Goal: Task Accomplishment & Management: Manage account settings

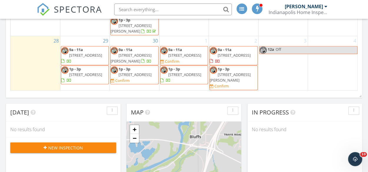
scroll to position [114, 0]
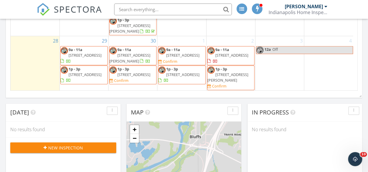
click at [84, 75] on span "[STREET_ADDRESS]" at bounding box center [84, 74] width 33 height 5
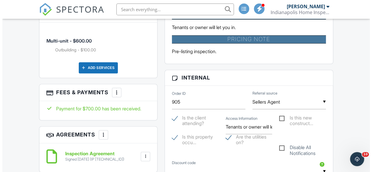
scroll to position [319, 0]
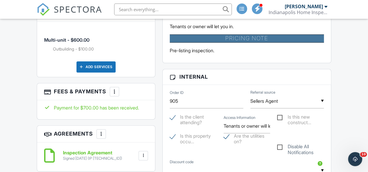
click at [113, 90] on div at bounding box center [114, 92] width 6 height 6
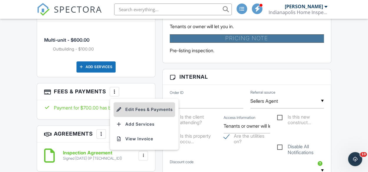
click at [135, 108] on li "Edit Fees & Payments" at bounding box center [143, 109] width 61 height 15
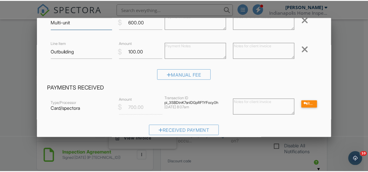
scroll to position [0, 0]
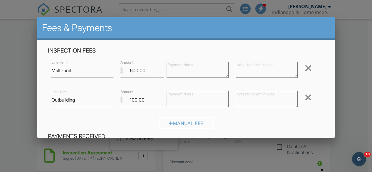
click at [346, 76] on div at bounding box center [186, 78] width 372 height 215
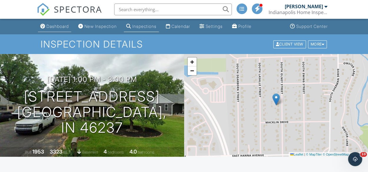
click at [63, 25] on div "Dashboard" at bounding box center [57, 26] width 22 height 5
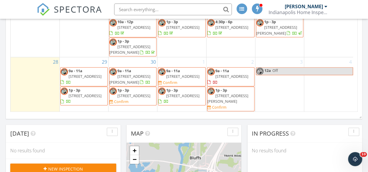
scroll to position [114, 0]
